Goal: Task Accomplishment & Management: Manage account settings

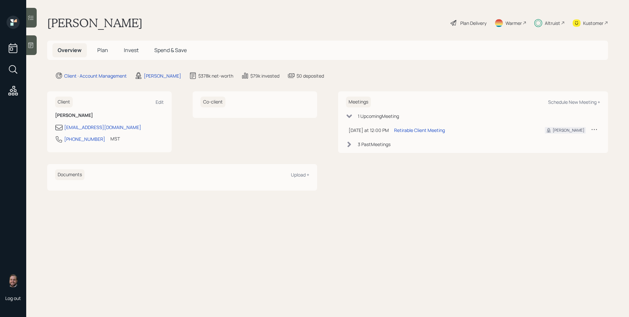
click at [552, 20] on div "Altruist" at bounding box center [552, 23] width 15 height 7
click at [420, 129] on div "Retirable Client Meeting" at bounding box center [419, 130] width 51 height 7
click at [470, 27] on div "Plan Delivery" at bounding box center [468, 23] width 37 height 14
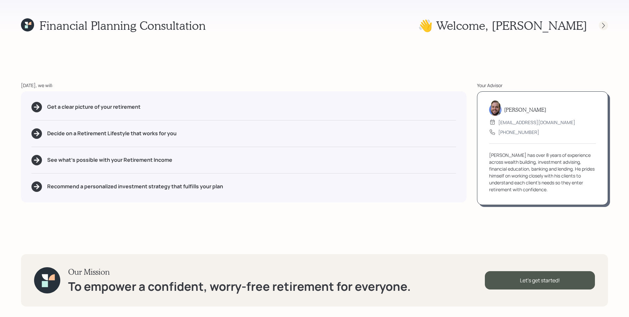
click at [601, 27] on icon at bounding box center [603, 25] width 7 height 7
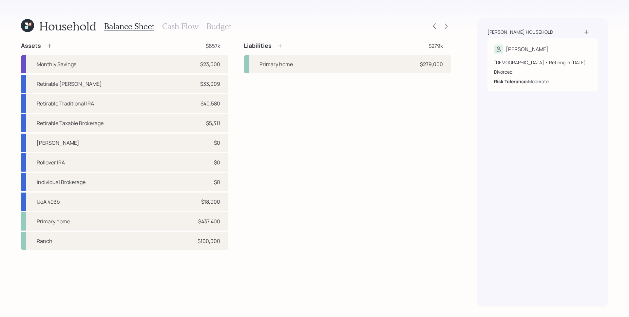
click at [166, 24] on h3 "Cash Flow" at bounding box center [180, 27] width 36 height 10
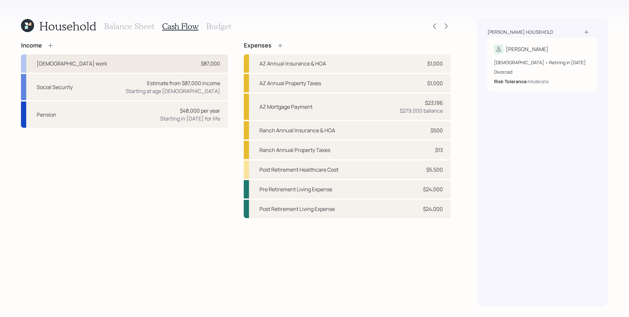
click at [205, 63] on div "$87,000" at bounding box center [210, 64] width 19 height 8
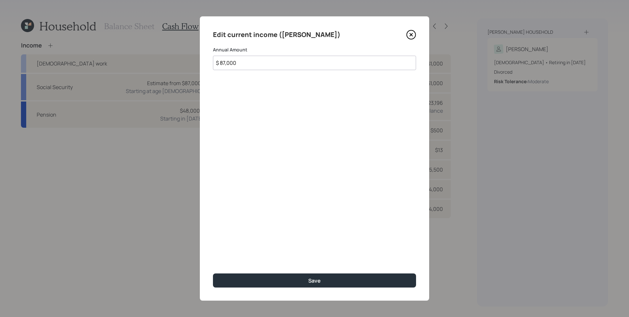
click at [260, 64] on input "$ 87,000" at bounding box center [314, 63] width 203 height 14
click at [224, 63] on input "$ 87,000" at bounding box center [314, 63] width 203 height 14
type input "$ 89,000"
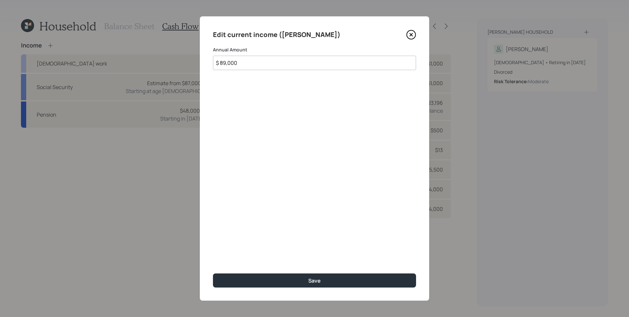
click at [213, 274] on button "Save" at bounding box center [314, 281] width 203 height 14
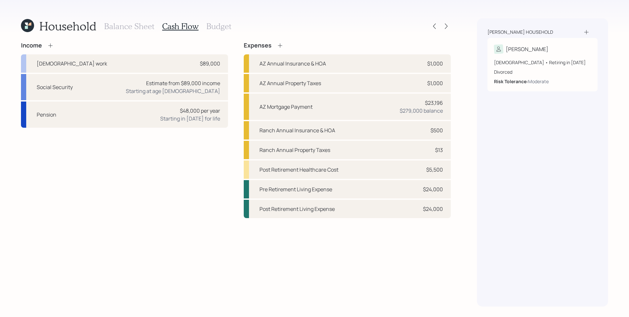
click at [137, 25] on h3 "Balance Sheet" at bounding box center [129, 27] width 50 height 10
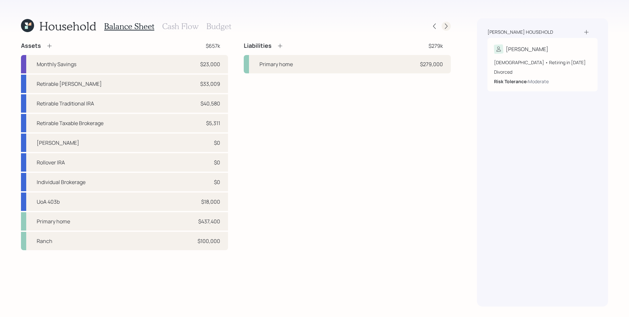
click at [445, 26] on icon at bounding box center [446, 26] width 7 height 7
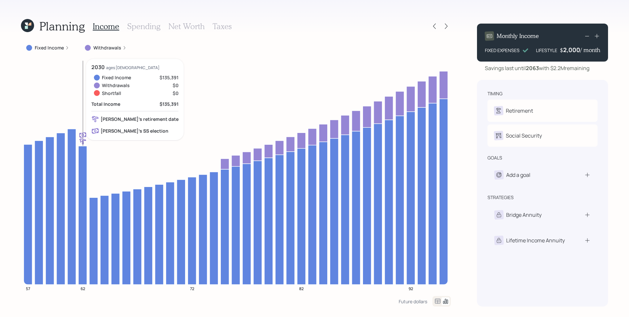
click at [65, 49] on icon at bounding box center [67, 48] width 4 height 4
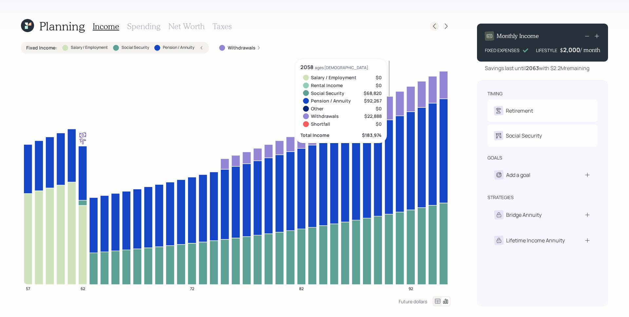
click at [435, 26] on icon at bounding box center [434, 26] width 7 height 7
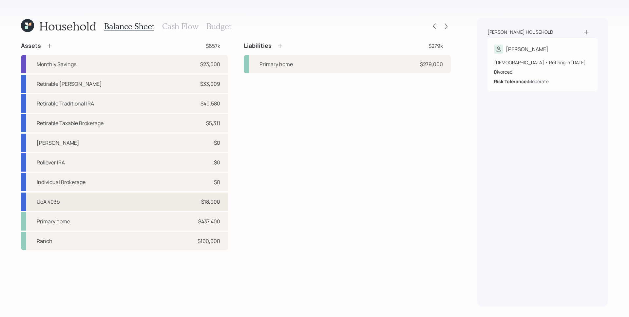
click at [187, 200] on div "UoA 403b $18,000" at bounding box center [124, 202] width 207 height 18
select select "public_school_sponsored"
select select "balanced"
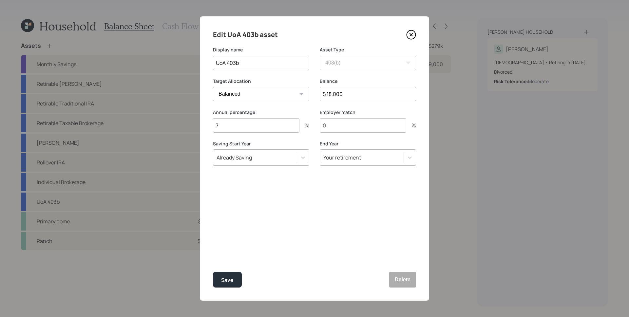
click at [359, 91] on input "$ 18,000" at bounding box center [368, 94] width 96 height 14
type input "$ 21,600"
drag, startPoint x: 224, startPoint y: 126, endPoint x: 212, endPoint y: 125, distance: 12.1
click at [212, 125] on div "Edit UoA 403b asset Display name UoA 403b Asset Type SEP [PERSON_NAME] IRA 401(…" at bounding box center [314, 158] width 229 height 284
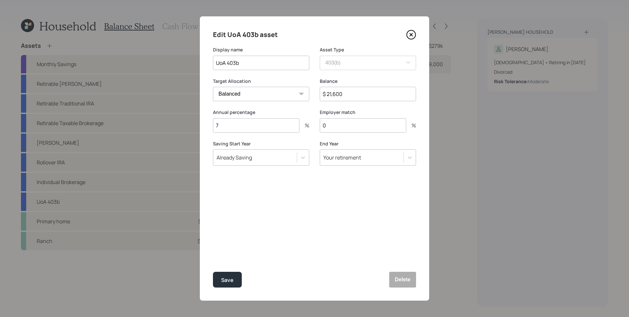
click at [260, 231] on div "Edit UoA 403b asset Display name UoA 403b Asset Type SEP [PERSON_NAME] IRA 401(…" at bounding box center [314, 158] width 229 height 284
click at [232, 277] on div "Save" at bounding box center [227, 280] width 12 height 9
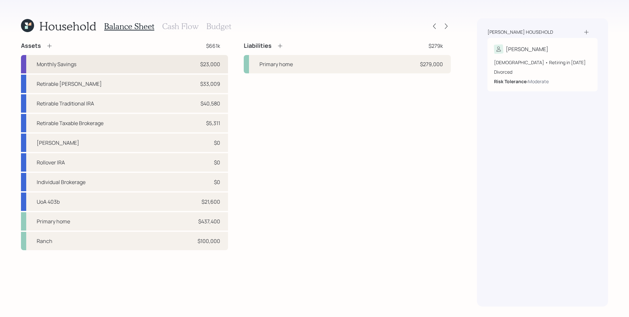
click at [166, 63] on div "Monthly Savings $23,000" at bounding box center [124, 64] width 207 height 18
select select "cash"
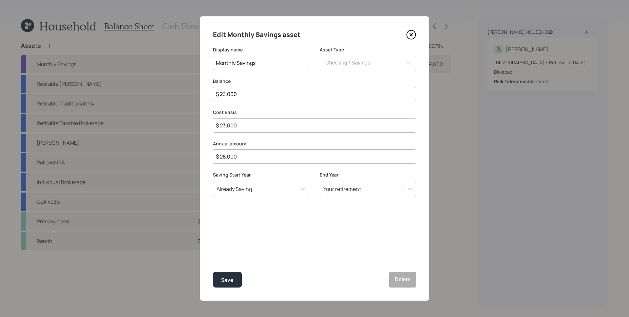
click at [411, 35] on icon at bounding box center [411, 34] width 3 height 3
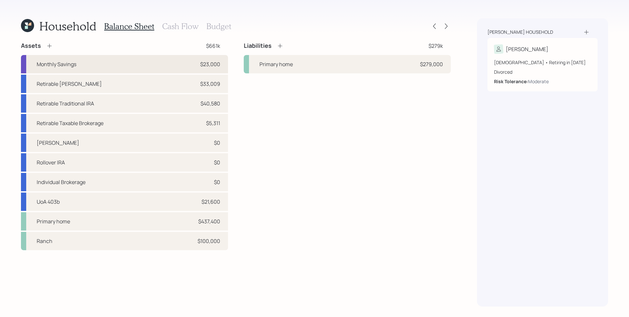
click at [207, 60] on div "Monthly Savings $23,000" at bounding box center [124, 64] width 207 height 18
select select "cash"
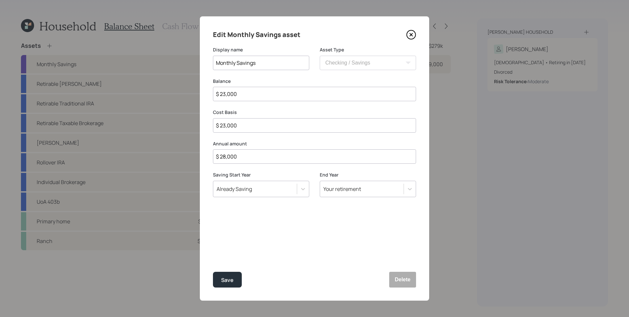
click at [286, 90] on input "$ 23,000" at bounding box center [314, 94] width 203 height 14
type input "$ 2"
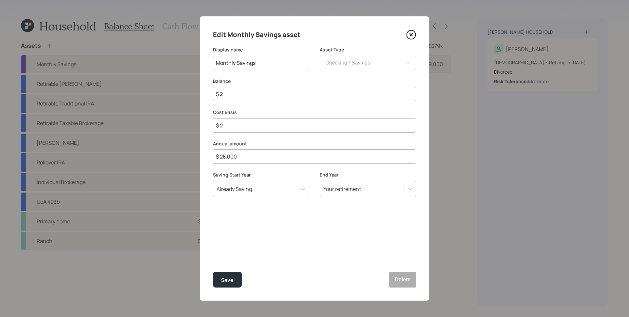
type input "$ 28"
type input "$ 280"
type input "$ 2,800"
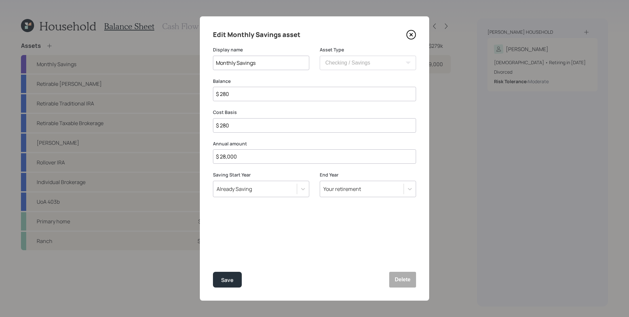
type input "$ 2,800"
type input "$ 28,000"
click at [223, 280] on div "Save" at bounding box center [227, 280] width 12 height 9
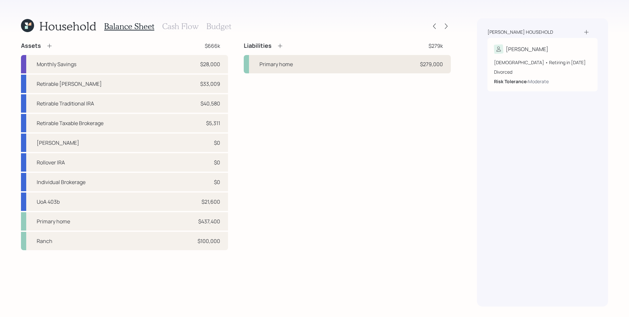
click at [383, 64] on div "Primary home $279,000" at bounding box center [347, 64] width 207 height 18
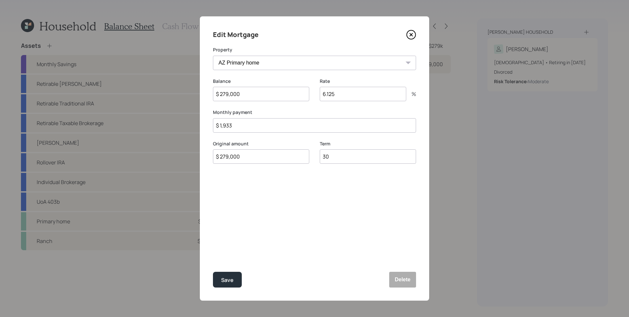
click at [283, 92] on input "$ 279,000" at bounding box center [261, 94] width 96 height 14
type input "$ 278,429"
click at [230, 274] on button "Save" at bounding box center [227, 280] width 29 height 16
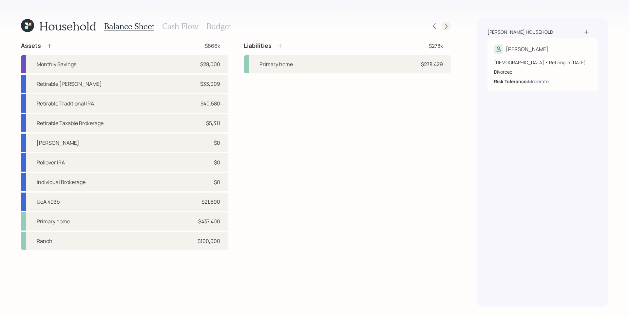
click at [448, 25] on icon at bounding box center [446, 26] width 7 height 7
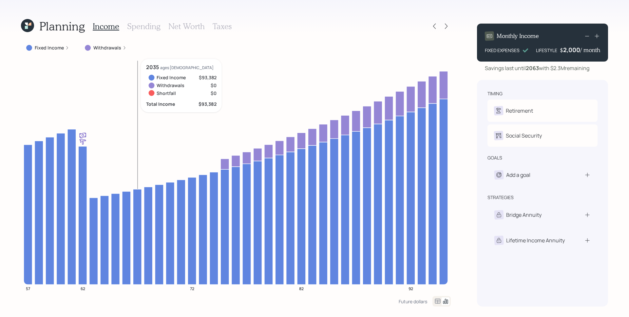
click at [58, 46] on label "Fixed Income" at bounding box center [49, 48] width 29 height 7
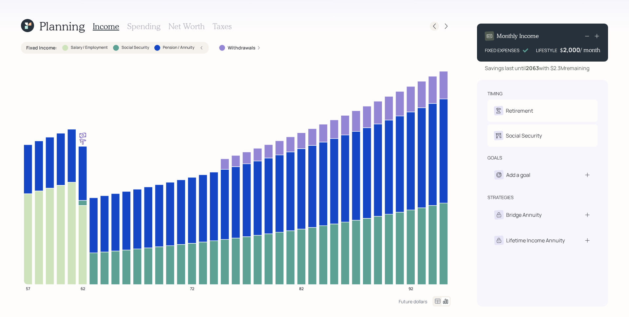
click at [437, 27] on icon at bounding box center [434, 26] width 7 height 7
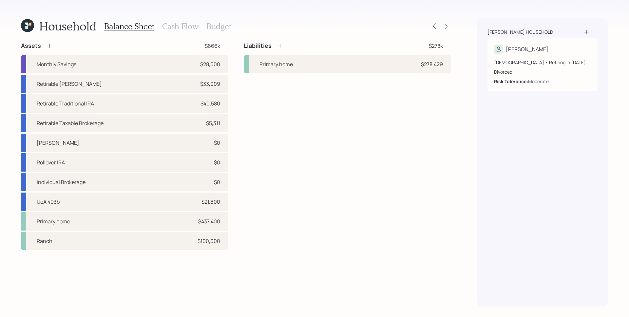
click at [190, 27] on h3 "Cash Flow" at bounding box center [180, 27] width 36 height 10
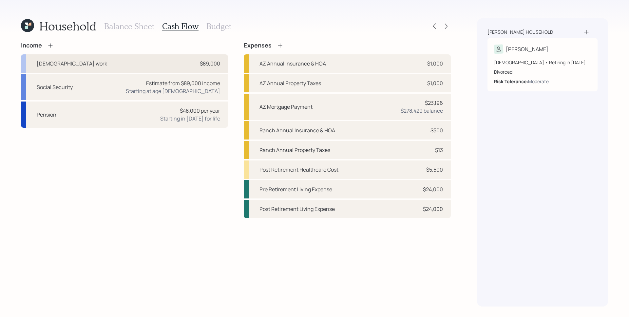
click at [195, 62] on div "[DEMOGRAPHIC_DATA] work $89,000" at bounding box center [124, 63] width 207 height 18
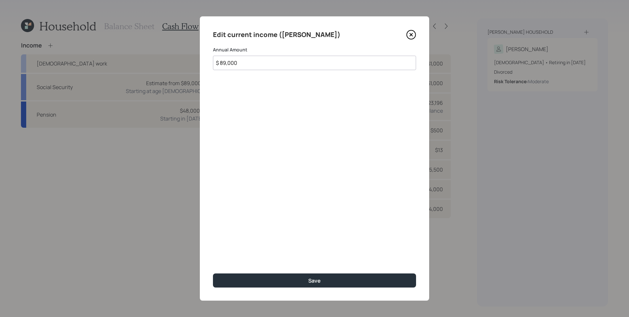
click at [261, 64] on input "$ 89,000" at bounding box center [314, 63] width 203 height 14
type input "$ 45,000"
click at [213, 274] on button "Save" at bounding box center [314, 281] width 203 height 14
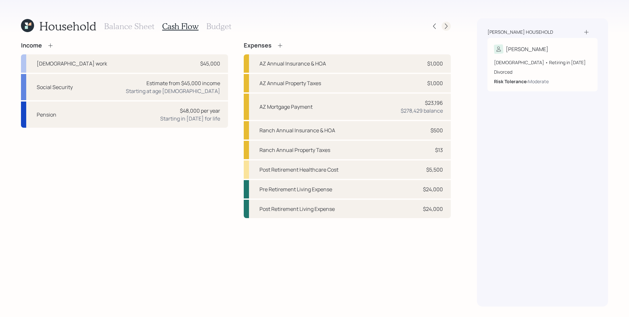
click at [448, 29] on icon at bounding box center [446, 26] width 7 height 7
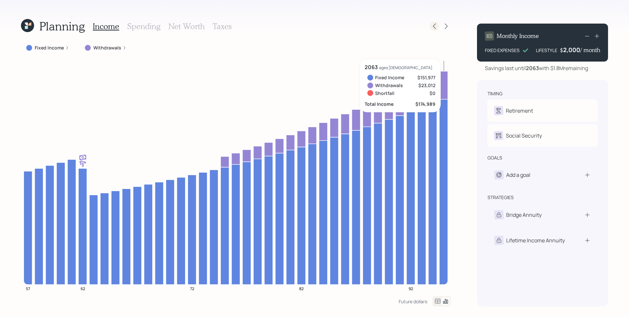
click at [437, 23] on icon at bounding box center [434, 26] width 7 height 7
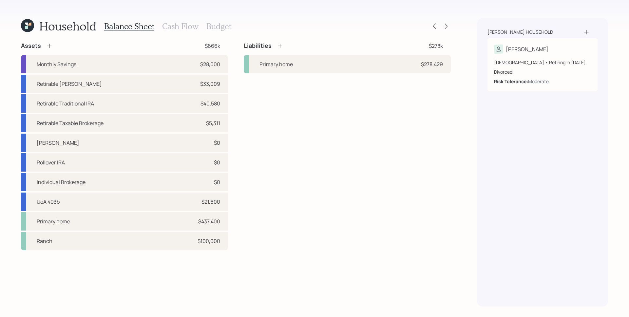
click at [175, 31] on div "Balance Sheet Cash Flow Budget" at bounding box center [167, 26] width 127 height 16
click at [175, 31] on h3 "Cash Flow" at bounding box center [180, 27] width 36 height 10
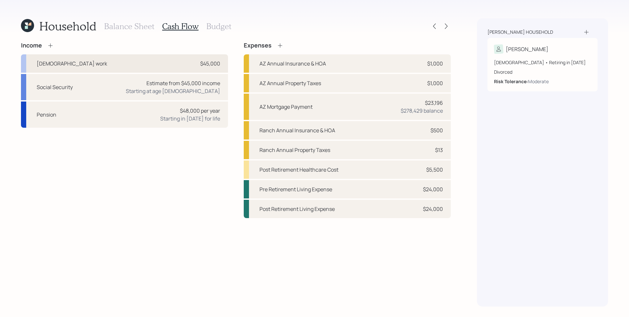
click at [192, 59] on div "[DEMOGRAPHIC_DATA] work $45,000" at bounding box center [124, 63] width 207 height 18
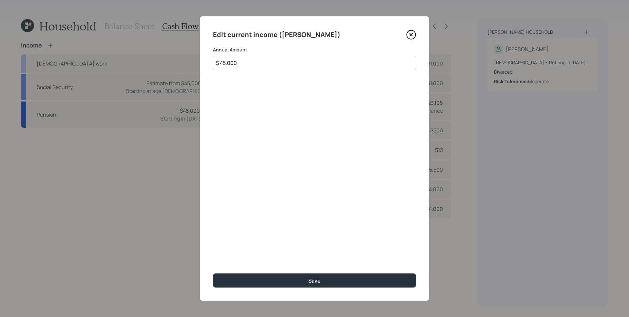
click at [239, 66] on input "$ 45,000" at bounding box center [314, 63] width 203 height 14
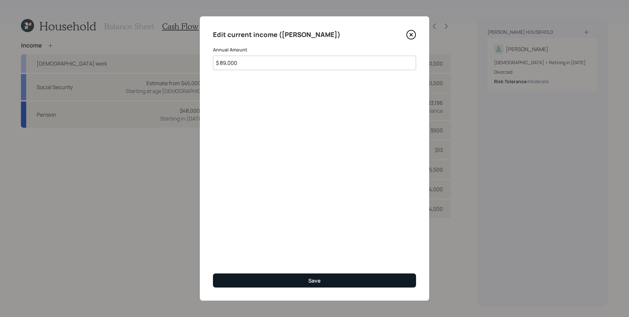
type input "$ 89,000"
click at [333, 286] on button "Save" at bounding box center [314, 281] width 203 height 14
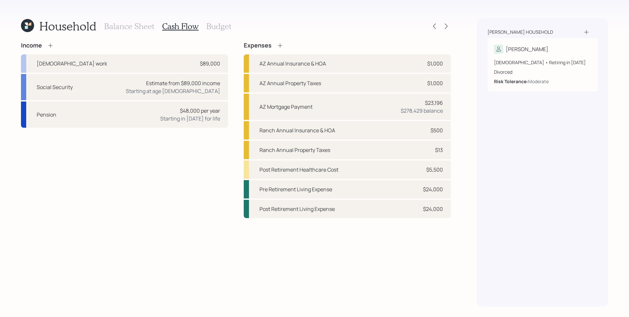
click at [436, 255] on div "Income [DEMOGRAPHIC_DATA] work $89,000 Social Security Estimate from $89,000 in…" at bounding box center [236, 174] width 430 height 265
click at [447, 26] on icon at bounding box center [446, 27] width 3 height 6
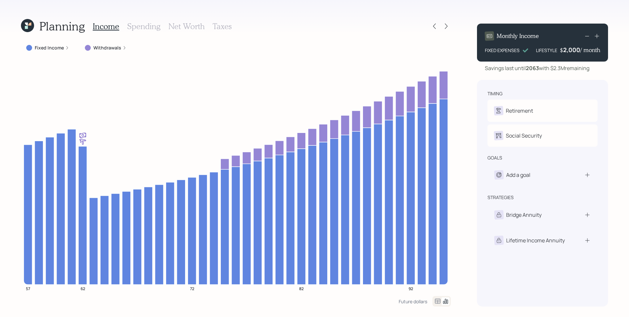
click at [184, 26] on h3 "Net Worth" at bounding box center [186, 27] width 36 height 10
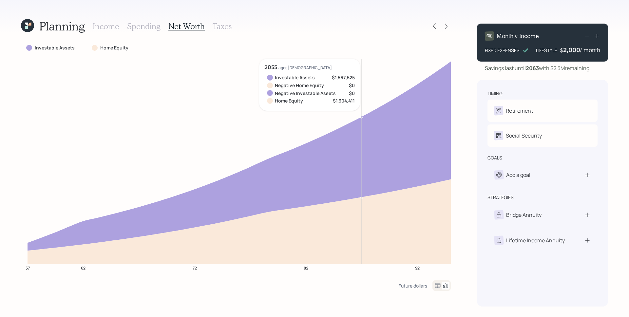
click at [115, 27] on h3 "Income" at bounding box center [106, 27] width 27 height 10
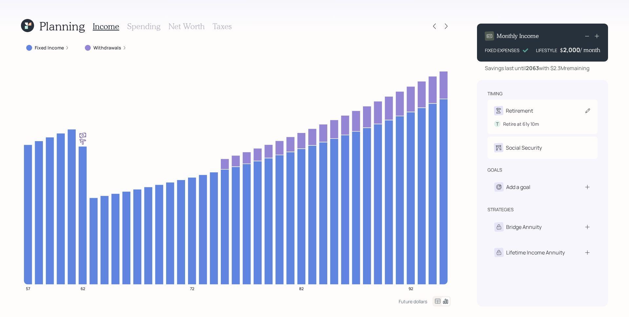
click at [529, 112] on div "Retirement" at bounding box center [519, 111] width 27 height 8
select select "10"
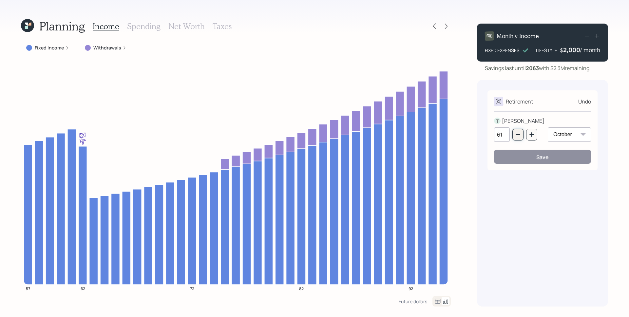
click at [516, 135] on icon "button" at bounding box center [518, 134] width 4 height 1
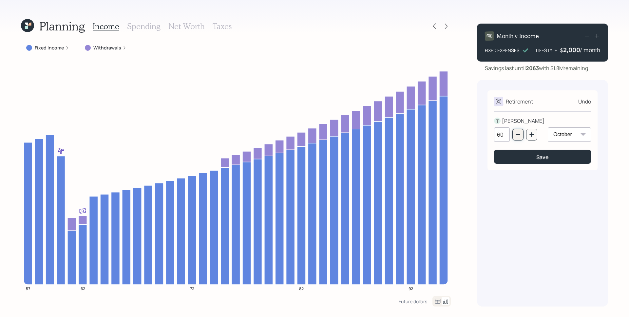
click at [516, 135] on icon "button" at bounding box center [518, 134] width 4 height 1
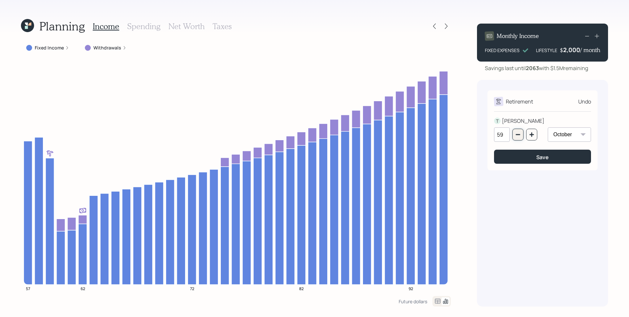
click at [516, 135] on icon "button" at bounding box center [518, 134] width 4 height 1
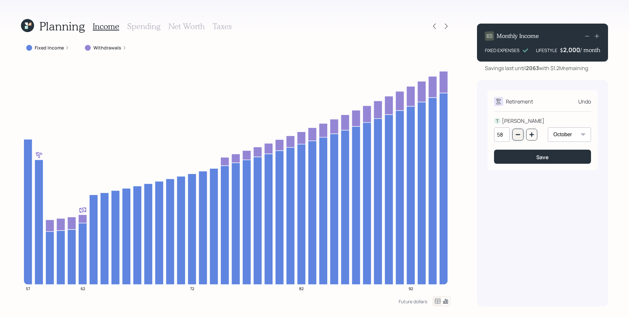
click at [516, 134] on icon "button" at bounding box center [518, 134] width 5 height 5
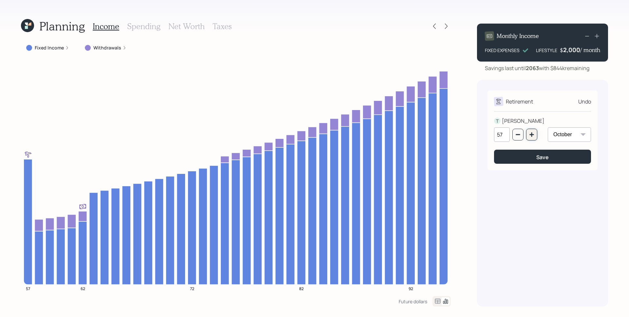
click at [535, 135] on button "button" at bounding box center [531, 135] width 11 height 12
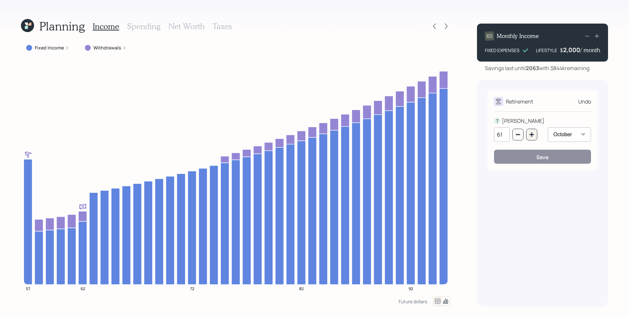
type input "62"
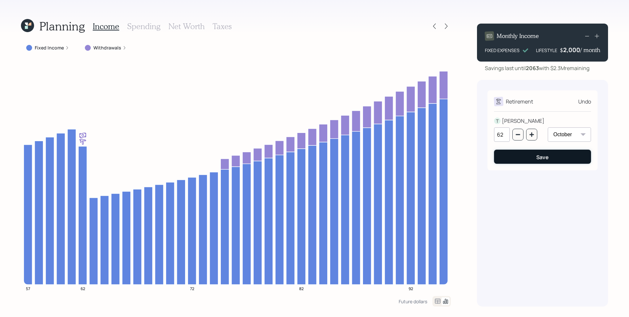
click at [535, 158] on button "Save" at bounding box center [542, 157] width 97 height 14
